Goal: Find specific page/section: Find specific page/section

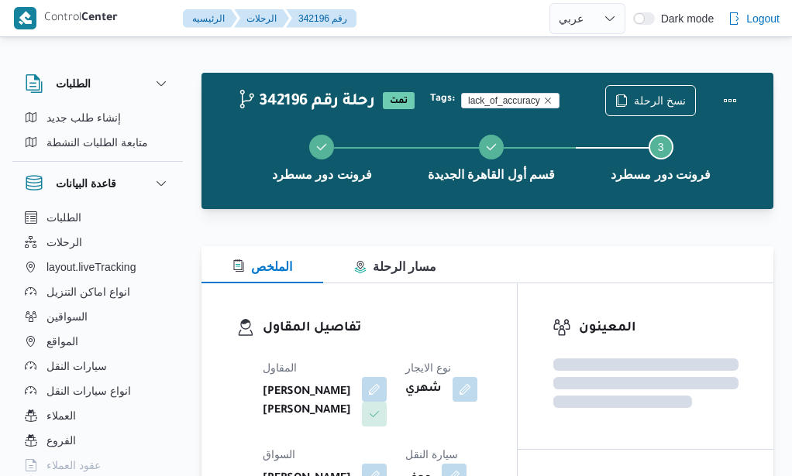
select select "ar"
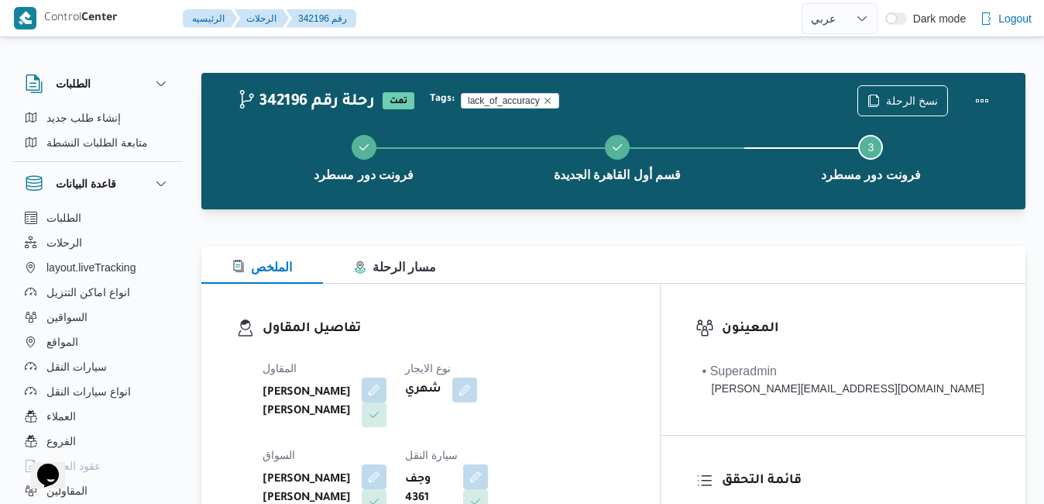
click at [538, 246] on div at bounding box center [613, 237] width 824 height 19
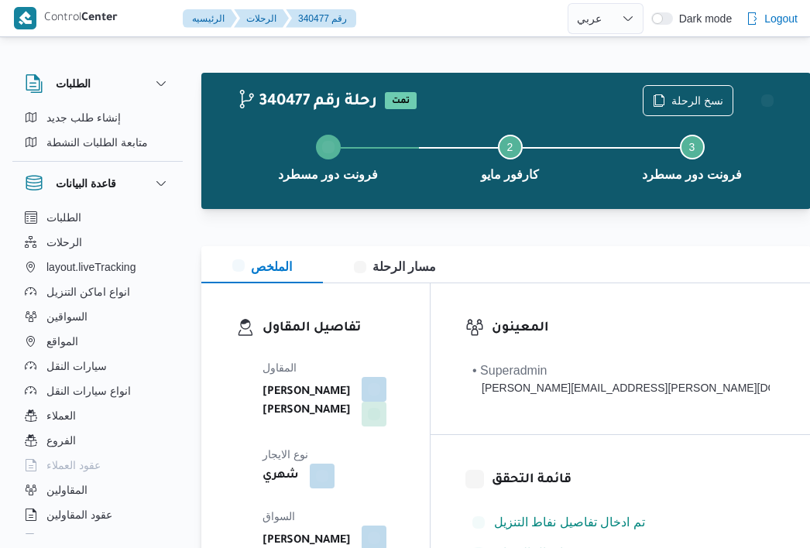
select select "ar"
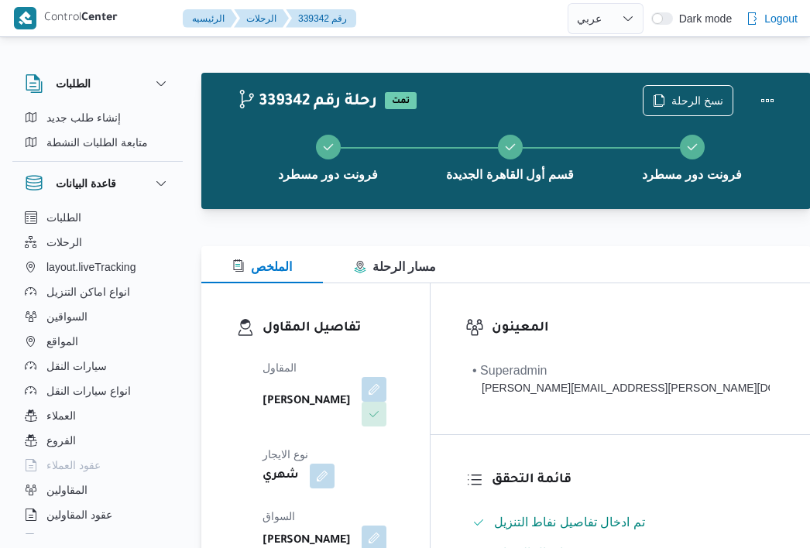
select select "ar"
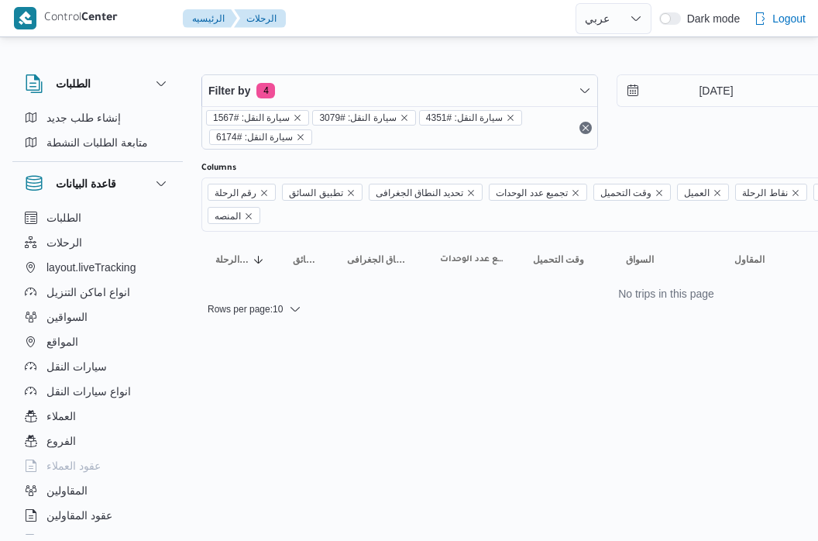
select select "ar"
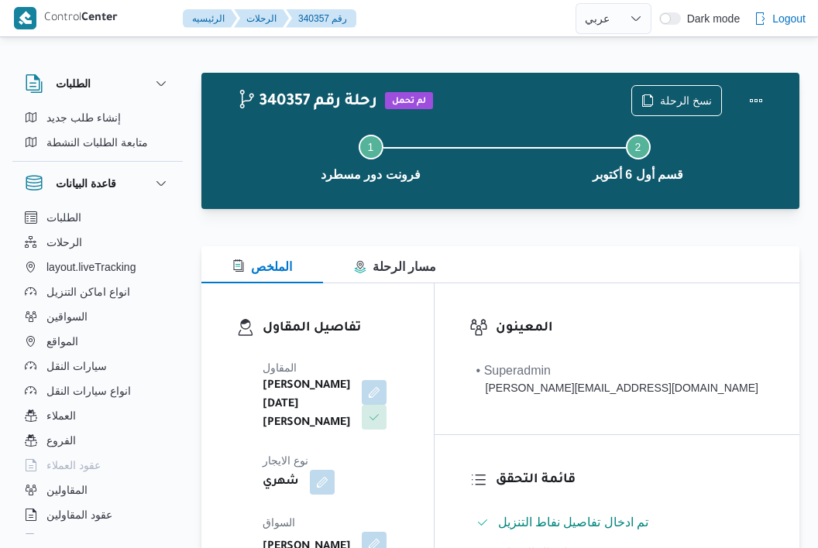
select select "ar"
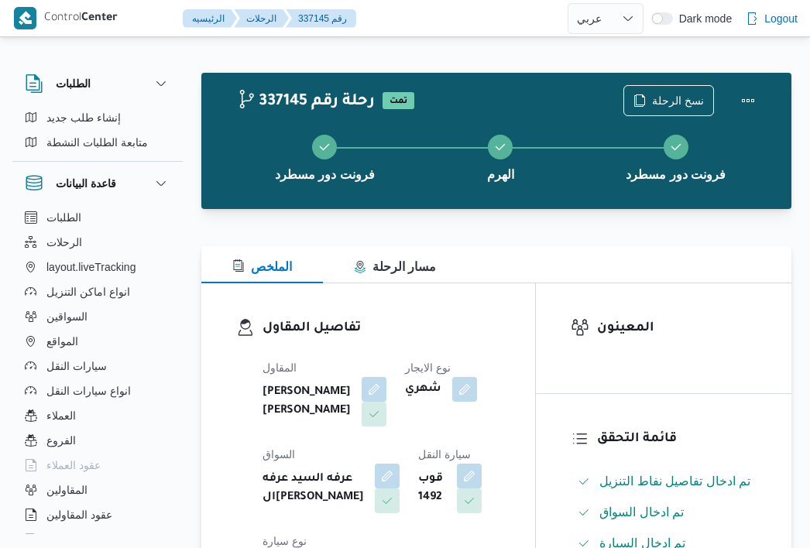
select select "ar"
